Goal: Transaction & Acquisition: Purchase product/service

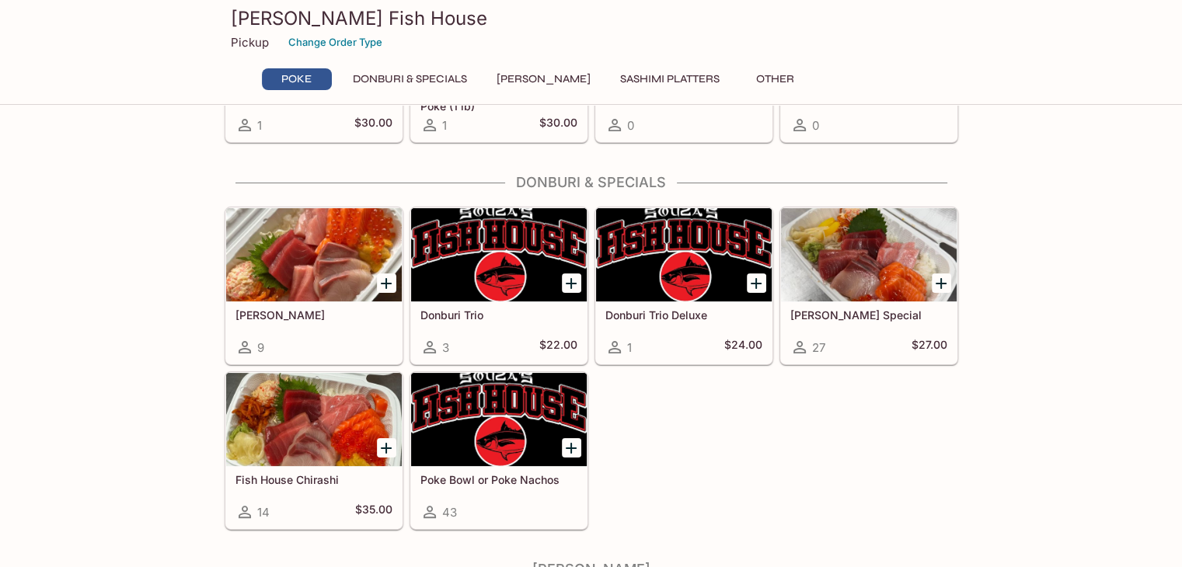
scroll to position [256, 0]
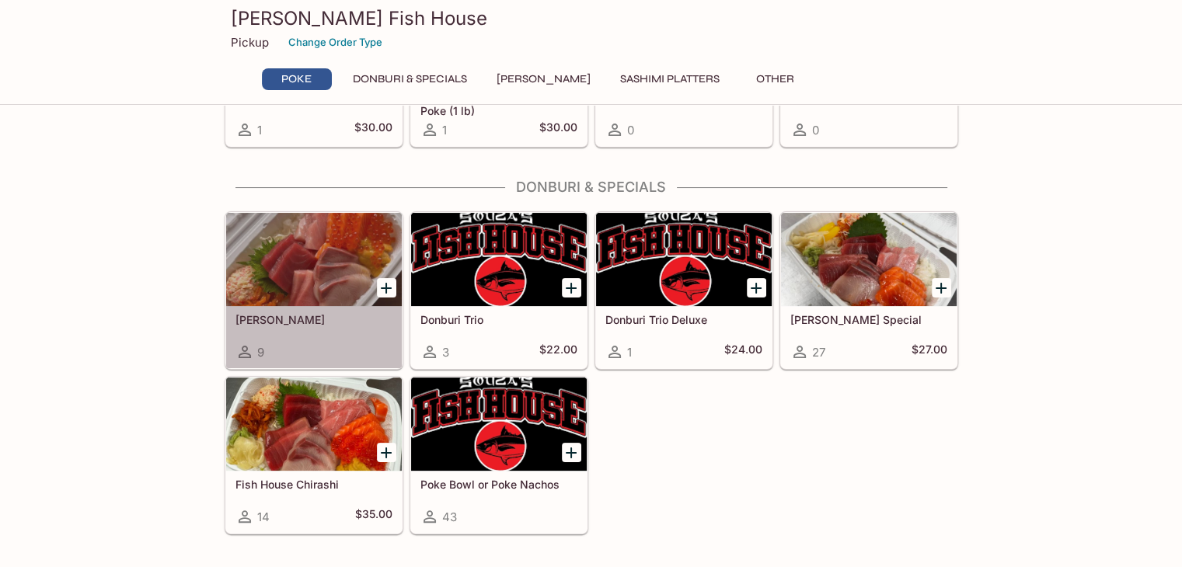
click at [364, 336] on div "Sashimi Donburis 9" at bounding box center [314, 337] width 176 height 62
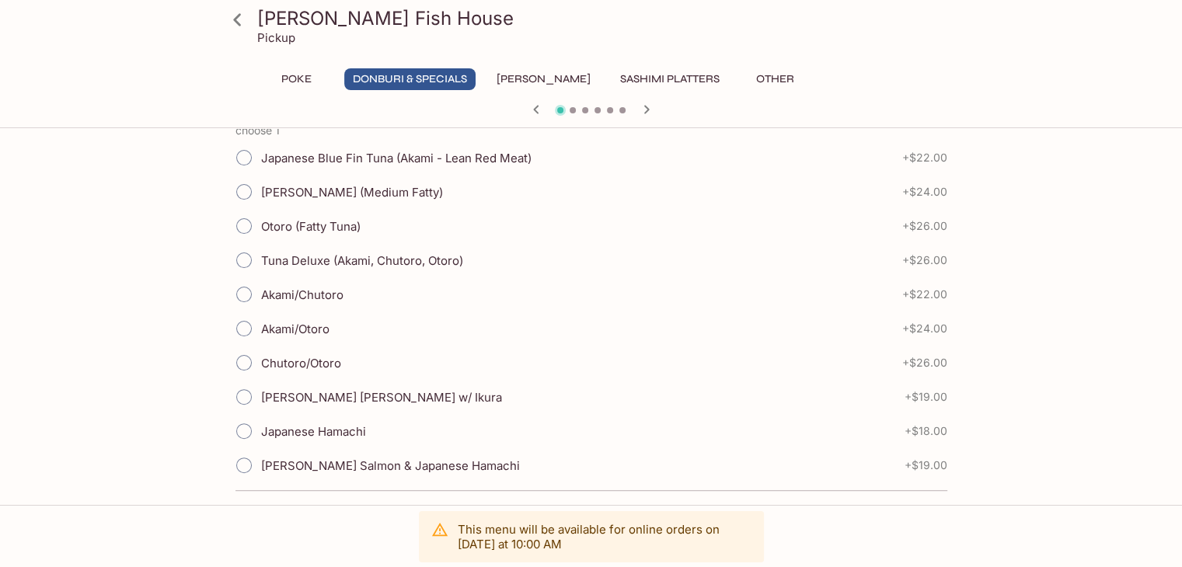
scroll to position [356, 0]
click at [358, 398] on span "Ora King Salmon w/ Ikura" at bounding box center [381, 396] width 241 height 15
click at [260, 398] on input "Ora King Salmon w/ Ikura" at bounding box center [244, 395] width 33 height 33
radio input "true"
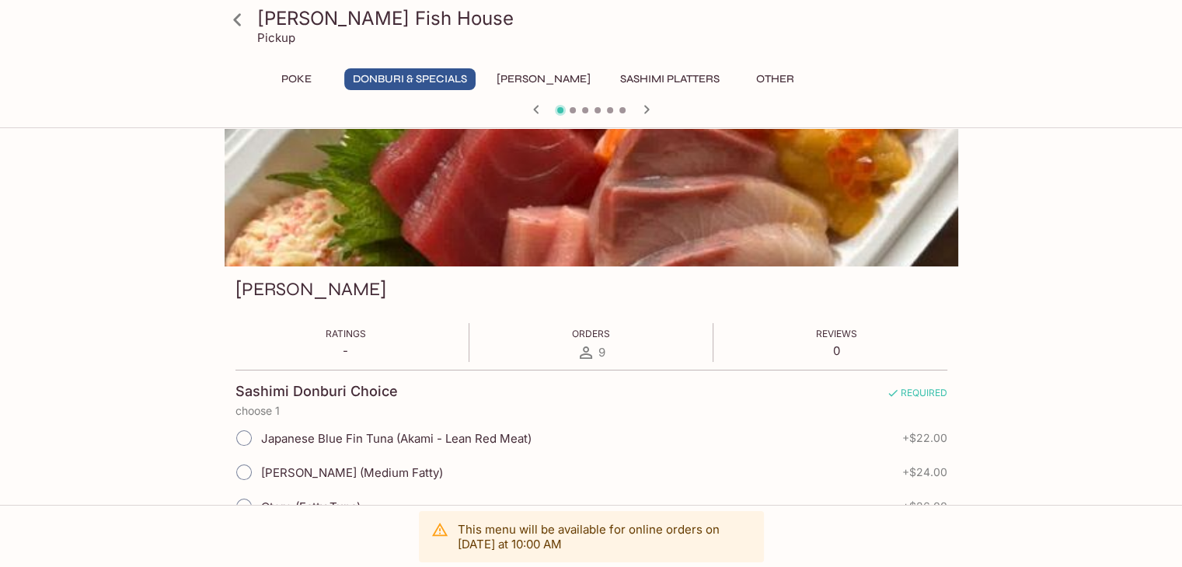
scroll to position [0, 0]
